Goal: Information Seeking & Learning: Learn about a topic

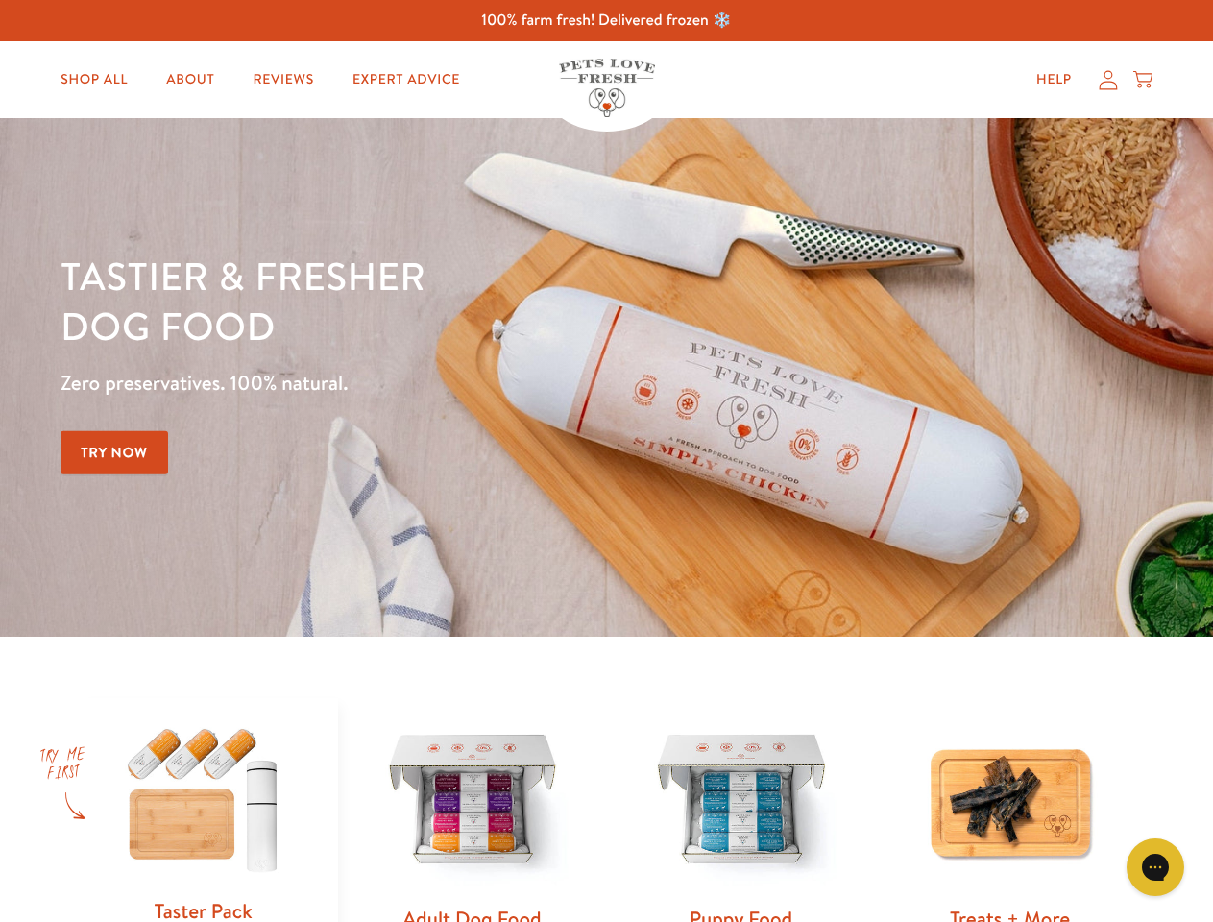
click at [606, 461] on div "Tastier & fresher dog food Zero preservatives. 100% natural. Try Now" at bounding box center [424, 377] width 728 height 253
click at [1155, 867] on icon "Gorgias live chat" at bounding box center [1154, 866] width 18 height 18
